Goal: Task Accomplishment & Management: Use online tool/utility

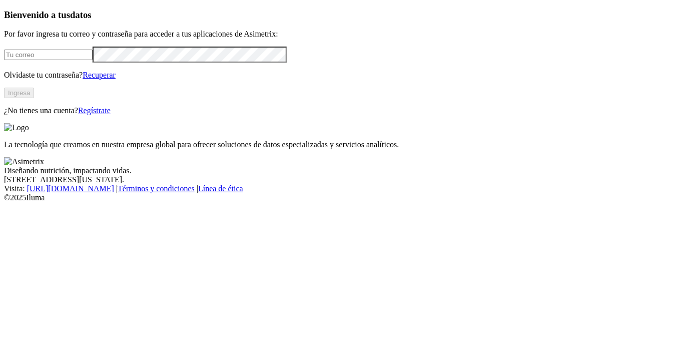
click at [54, 60] on input "email" at bounding box center [48, 55] width 89 height 11
type input "jefovid12@hotmail.com"
click input "submit" at bounding box center [0, 0] width 0 height 0
